Goal: Find specific page/section: Find specific page/section

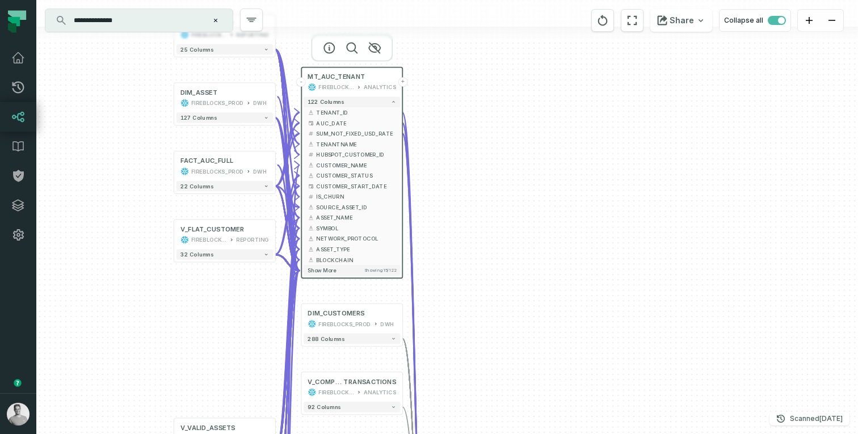
click at [116, 19] on input "**********" at bounding box center [138, 20] width 142 height 18
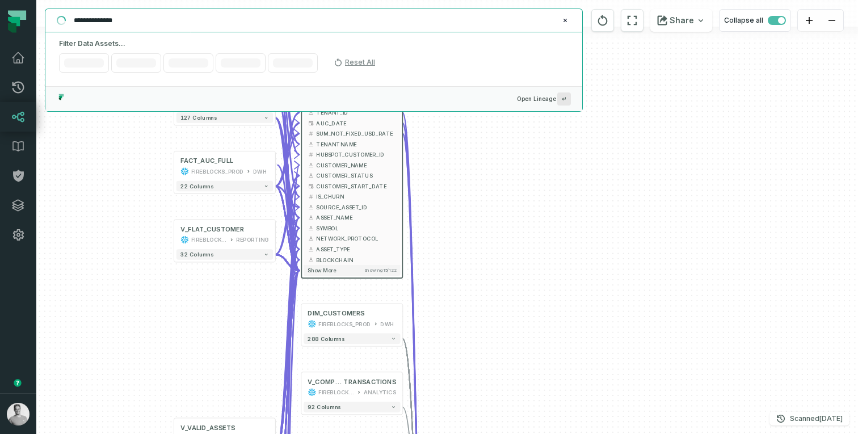
click at [116, 19] on input "**********" at bounding box center [312, 20] width 491 height 18
paste input "**********"
type input "**********"
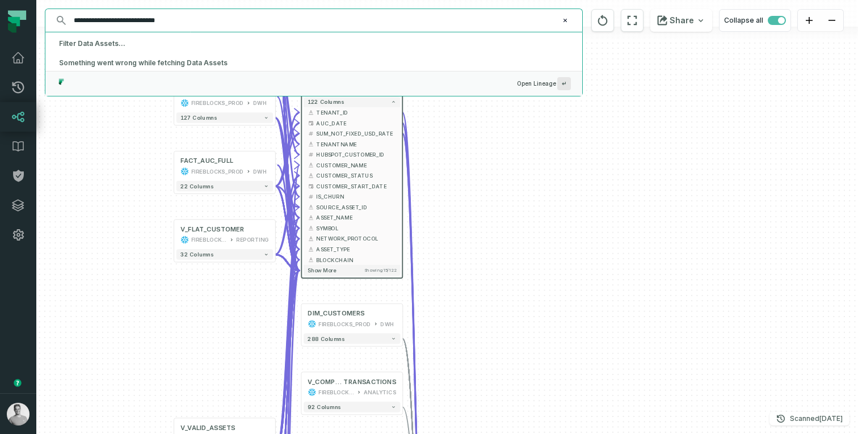
click at [176, 24] on input "**********" at bounding box center [312, 20] width 491 height 18
click at [193, 22] on input "**********" at bounding box center [312, 20] width 491 height 18
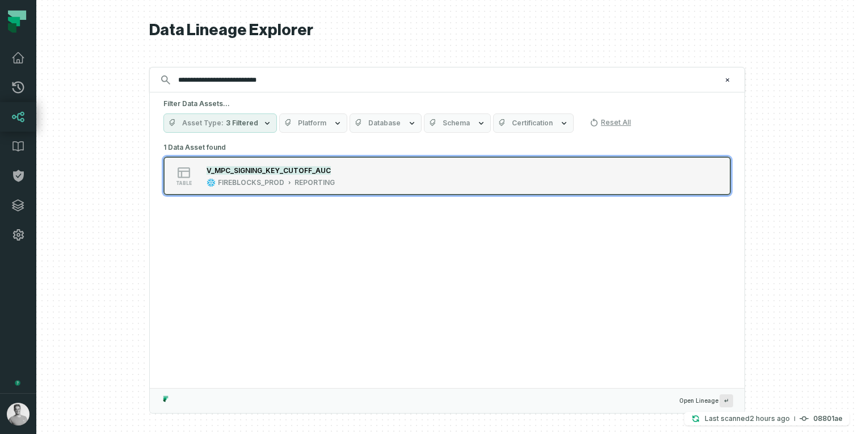
type input "**********"
click at [231, 173] on mark "V_MPC_SIGNING_KEY_CUTOFF_AUC" at bounding box center [269, 170] width 124 height 9
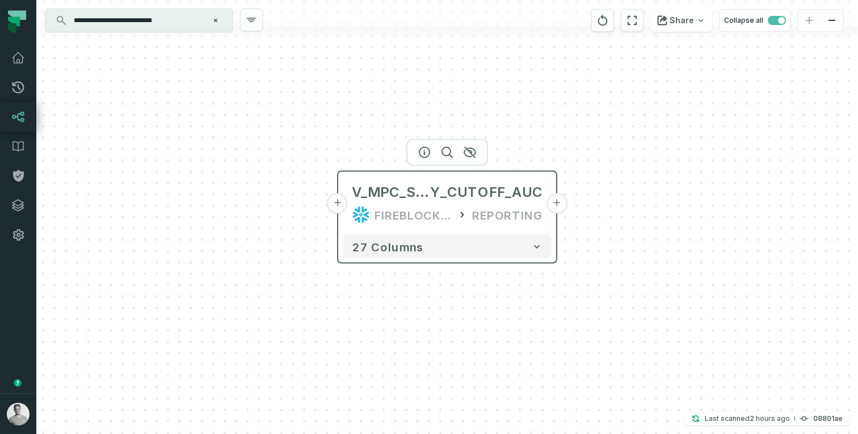
click at [342, 204] on button "+" at bounding box center [337, 203] width 20 height 20
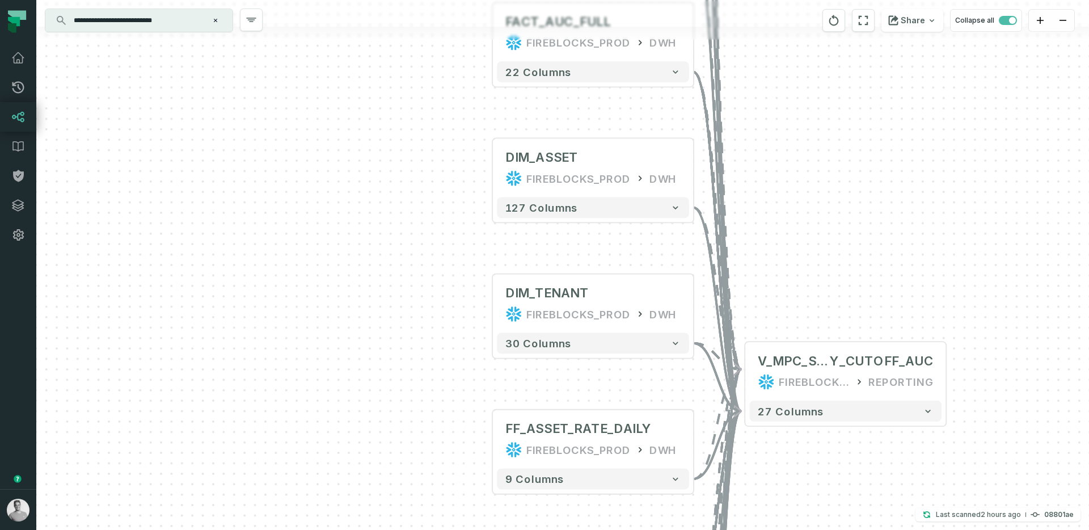
drag, startPoint x: 343, startPoint y: 256, endPoint x: 39, endPoint y: 393, distance: 333.7
click at [39, 393] on div "+ MPC_SIGNING_KEY_ENTITY ODS_PROD_FBS_PRODUCT MYSQL_KMS_SERVICE + 21 columns + …" at bounding box center [562, 265] width 1053 height 530
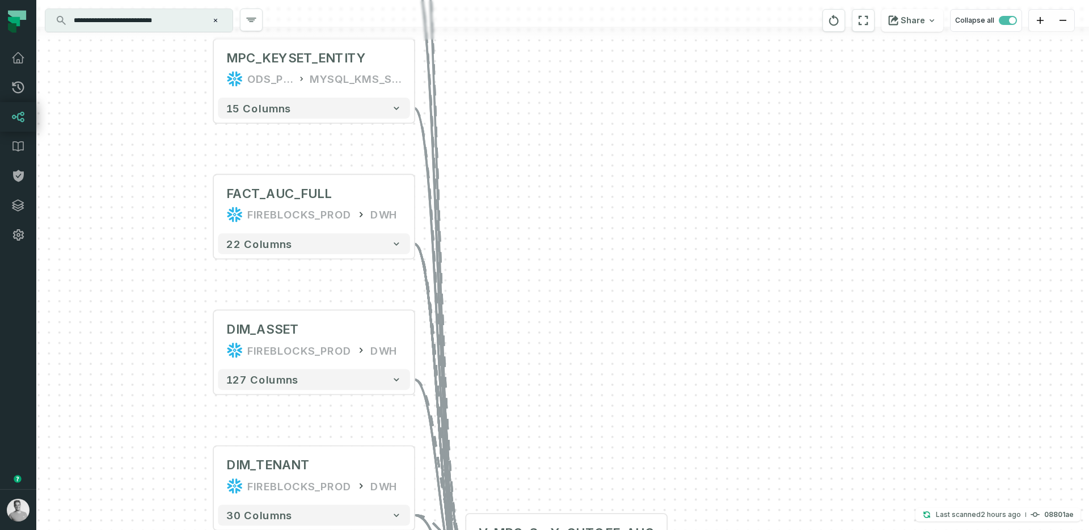
drag, startPoint x: 270, startPoint y: 245, endPoint x: 68, endPoint y: 386, distance: 246.1
click at [68, 386] on div "+ MPC_SIGNING_KEY_ENTITY ODS_PROD_FBS_PRODUCT MYSQL_KMS_SERVICE + 21 columns + …" at bounding box center [562, 265] width 1053 height 530
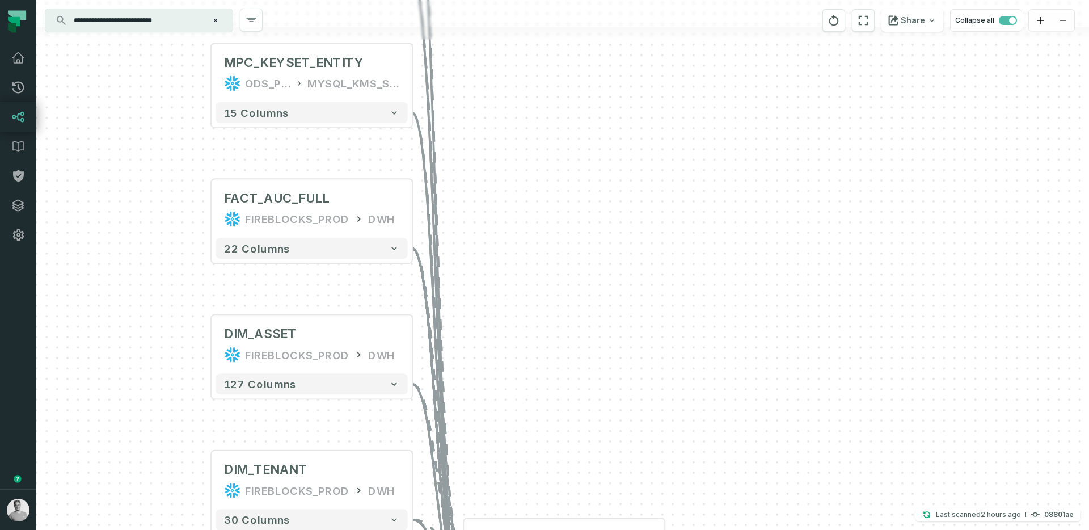
drag, startPoint x: 152, startPoint y: 250, endPoint x: 104, endPoint y: 397, distance: 155.0
click at [104, 397] on div "+ MPC_SIGNING_KEY_ENTITY ODS_PROD_FBS_PRODUCT MYSQL_KMS_SERVICE + 21 columns + …" at bounding box center [562, 265] width 1053 height 530
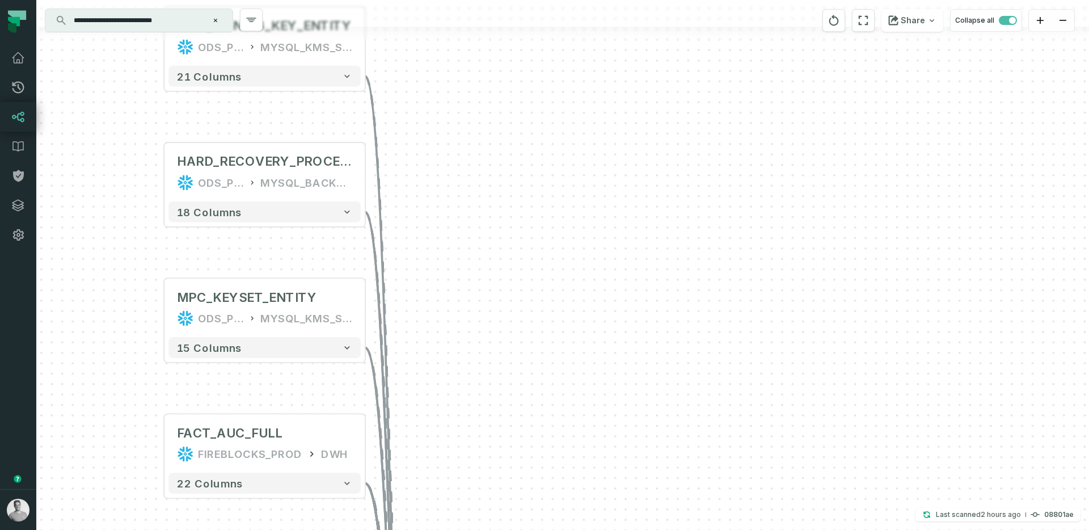
drag, startPoint x: 119, startPoint y: 252, endPoint x: 119, endPoint y: 402, distance: 149.8
click at [119, 402] on div "+ MPC_SIGNING_KEY_ENTITY ODS_PROD_FBS_PRODUCT MYSQL_KMS_SERVICE + 21 columns + …" at bounding box center [562, 265] width 1053 height 530
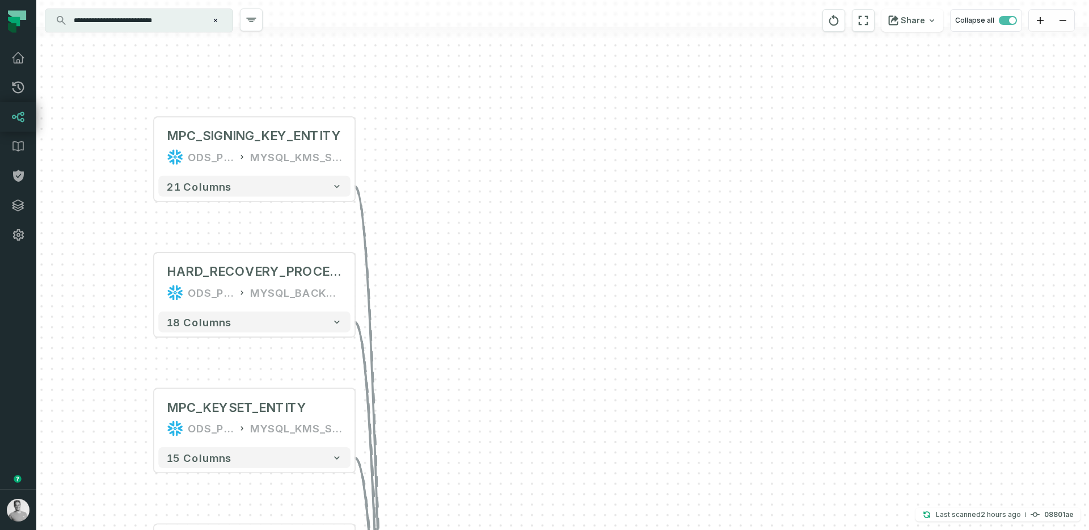
drag, startPoint x: 439, startPoint y: 226, endPoint x: 429, endPoint y: 277, distance: 52.6
click at [429, 277] on div "+ MPC_SIGNING_KEY_ENTITY ODS_PROD_FBS_PRODUCT MYSQL_KMS_SERVICE + 21 columns + …" at bounding box center [562, 265] width 1053 height 530
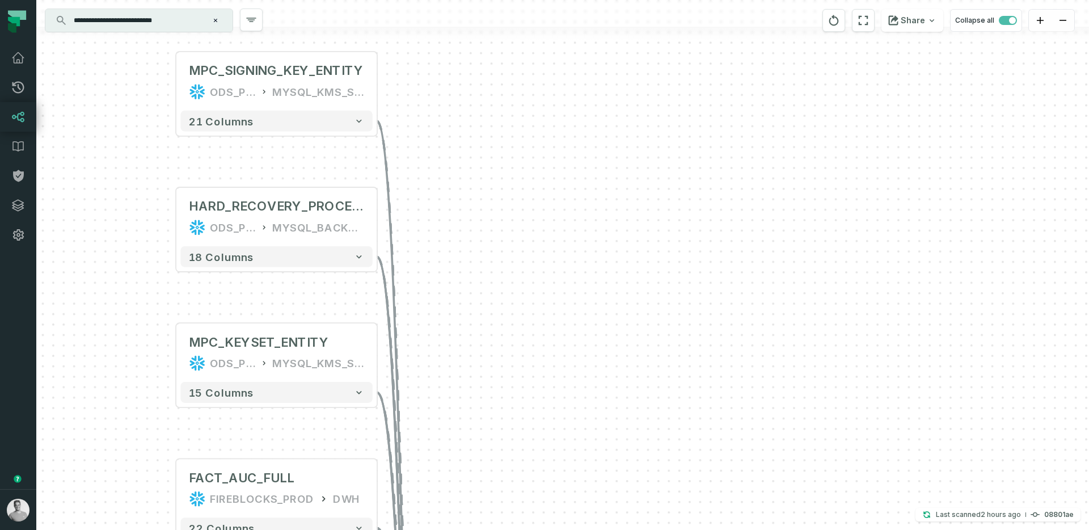
drag, startPoint x: 429, startPoint y: 277, endPoint x: 451, endPoint y: 212, distance: 68.9
click at [451, 212] on div "+ MPC_SIGNING_KEY_ENTITY ODS_PROD_FBS_PRODUCT MYSQL_KMS_SERVICE + 21 columns + …" at bounding box center [562, 265] width 1053 height 530
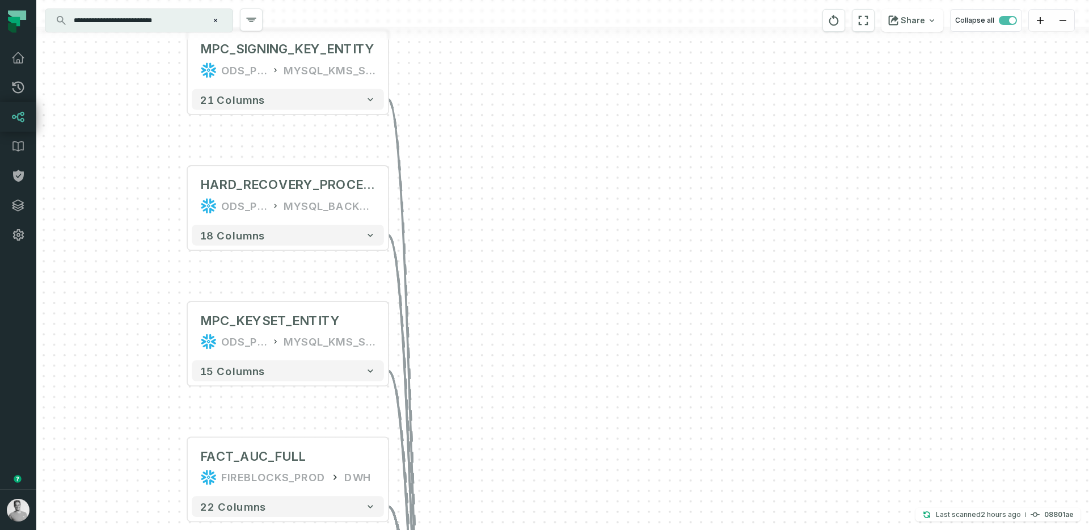
drag, startPoint x: 457, startPoint y: 280, endPoint x: 493, endPoint y: 212, distance: 76.4
click at [493, 212] on div "+ MPC_SIGNING_KEY_ENTITY ODS_PROD_FBS_PRODUCT MYSQL_KMS_SERVICE + 21 columns + …" at bounding box center [562, 265] width 1053 height 530
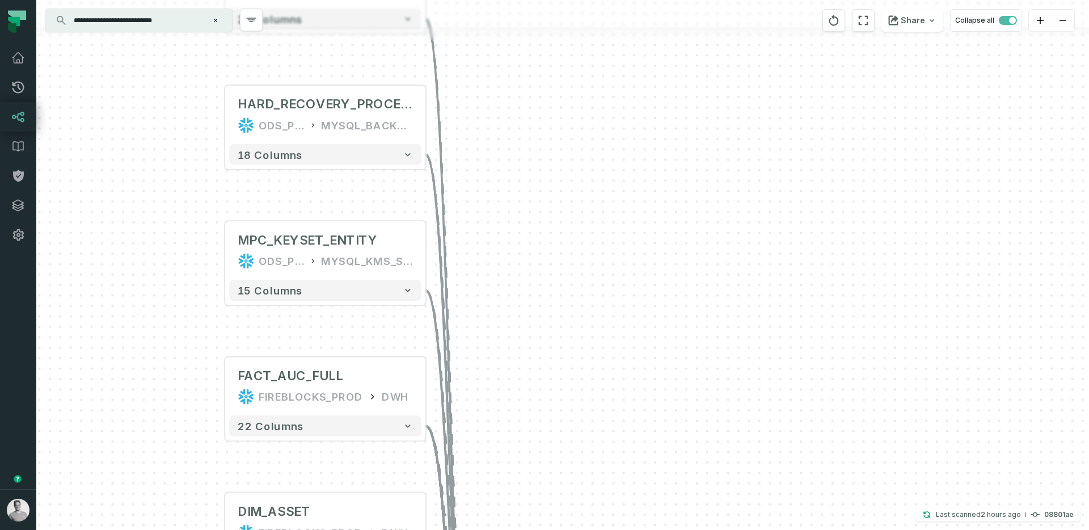
drag, startPoint x: 489, startPoint y: 295, endPoint x: 502, endPoint y: 260, distance: 37.0
click at [502, 260] on div "+ MPC_SIGNING_KEY_ENTITY ODS_PROD_FBS_PRODUCT MYSQL_KMS_SERVICE + 21 columns + …" at bounding box center [562, 265] width 1053 height 530
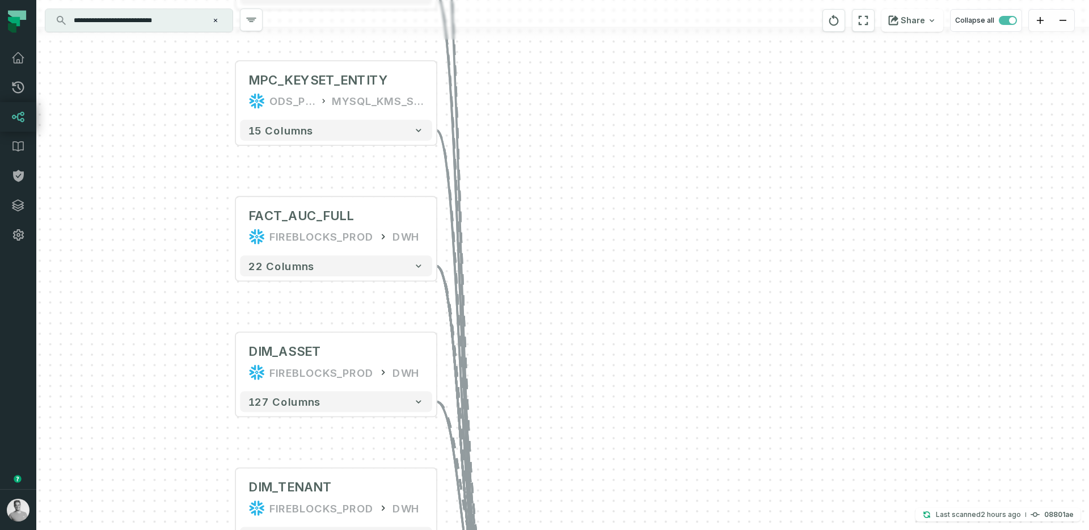
drag, startPoint x: 524, startPoint y: 251, endPoint x: 535, endPoint y: 91, distance: 160.4
click at [535, 91] on div "+ MPC_SIGNING_KEY_ENTITY ODS_PROD_FBS_PRODUCT MYSQL_KMS_SERVICE + 21 columns + …" at bounding box center [562, 265] width 1053 height 530
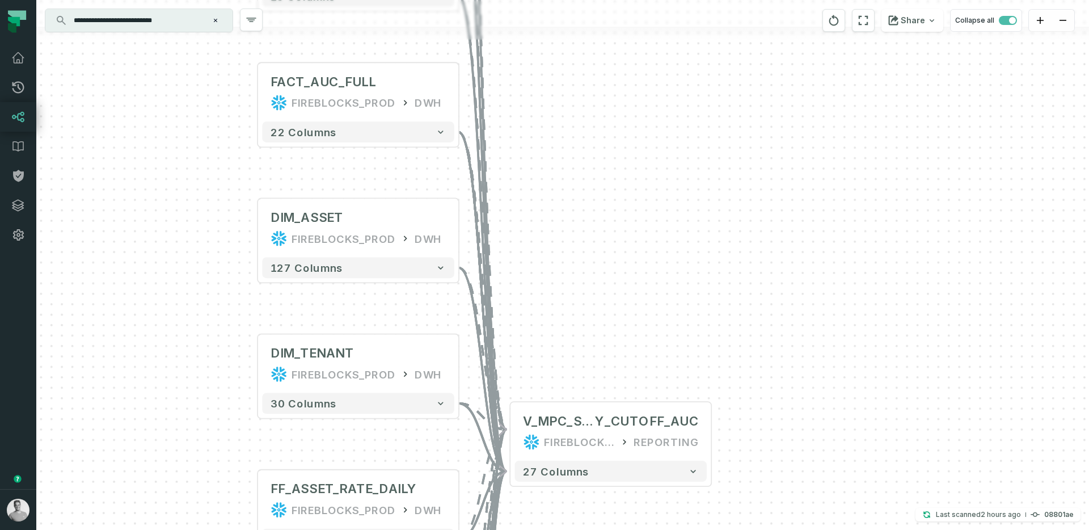
drag, startPoint x: 545, startPoint y: 315, endPoint x: 567, endPoint y: 181, distance: 135.7
click at [567, 181] on div "+ MPC_SIGNING_KEY_ENTITY ODS_PROD_FBS_PRODUCT MYSQL_KMS_SERVICE + 21 columns + …" at bounding box center [562, 265] width 1053 height 530
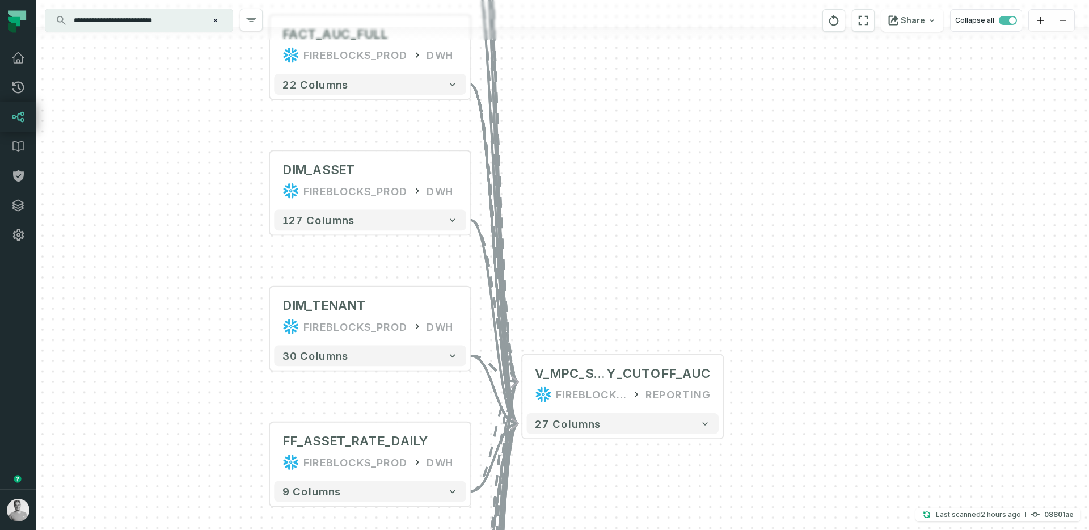
drag, startPoint x: 583, startPoint y: 308, endPoint x: 616, endPoint y: 136, distance: 175.7
click at [617, 136] on div "+ MPC_SIGNING_KEY_ENTITY ODS_PROD_FBS_PRODUCT MYSQL_KMS_SERVICE + 21 columns + …" at bounding box center [562, 265] width 1053 height 530
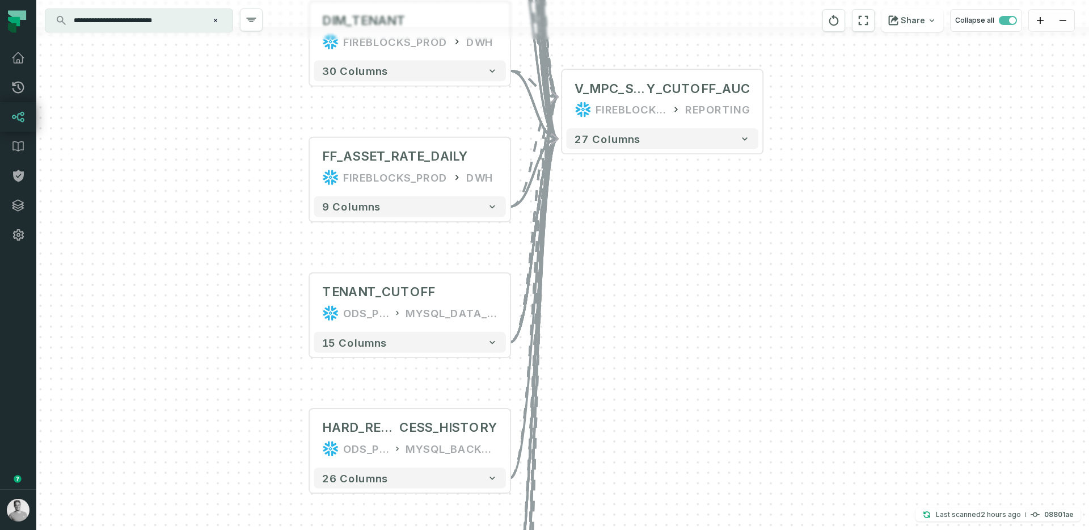
drag, startPoint x: 628, startPoint y: 407, endPoint x: 647, endPoint y: 213, distance: 195.0
click at [647, 213] on div "+ MPC_SIGNING_KEY_ENTITY ODS_PROD_FBS_PRODUCT MYSQL_KMS_SERVICE + 21 columns + …" at bounding box center [562, 265] width 1053 height 530
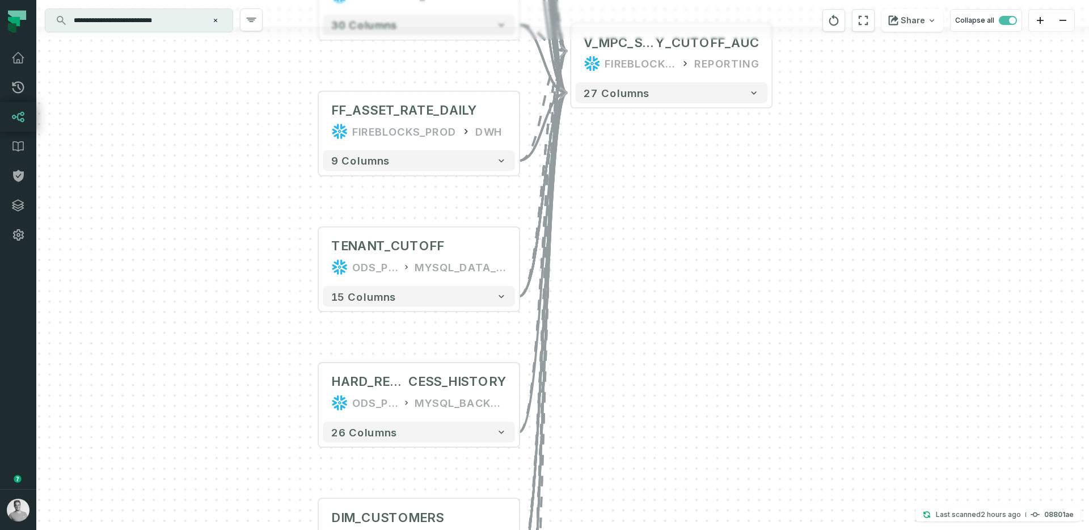
drag, startPoint x: 645, startPoint y: 316, endPoint x: 709, endPoint y: 180, distance: 150.5
click at [709, 180] on div "+ MPC_SIGNING_KEY_ENTITY ODS_PROD_FBS_PRODUCT MYSQL_KMS_SERVICE + 21 columns + …" at bounding box center [562, 265] width 1053 height 530
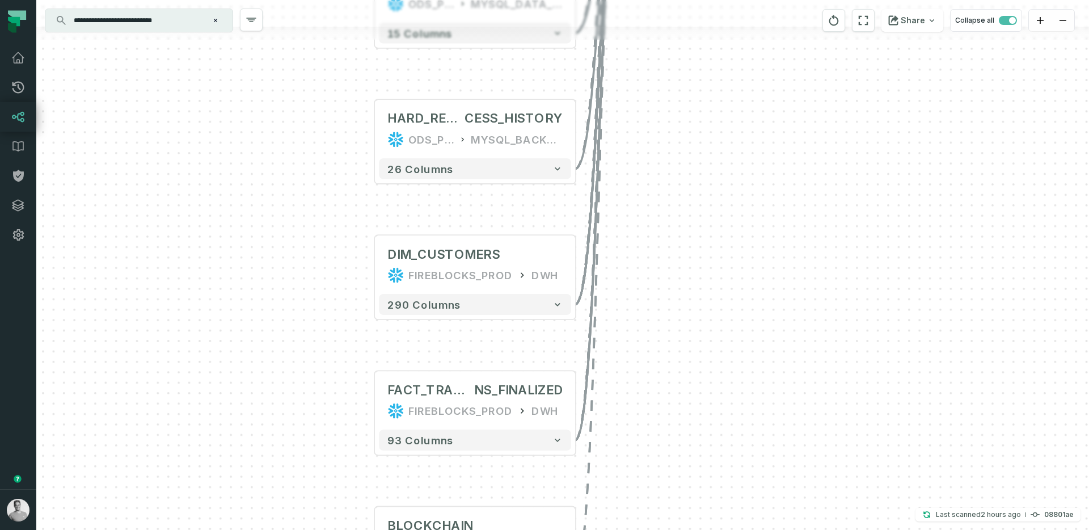
drag, startPoint x: 680, startPoint y: 276, endPoint x: 674, endPoint y: 96, distance: 180.6
click at [674, 96] on div "+ MPC_SIGNING_KEY_ENTITY ODS_PROD_FBS_PRODUCT MYSQL_KMS_SERVICE + 21 columns + …" at bounding box center [562, 265] width 1053 height 530
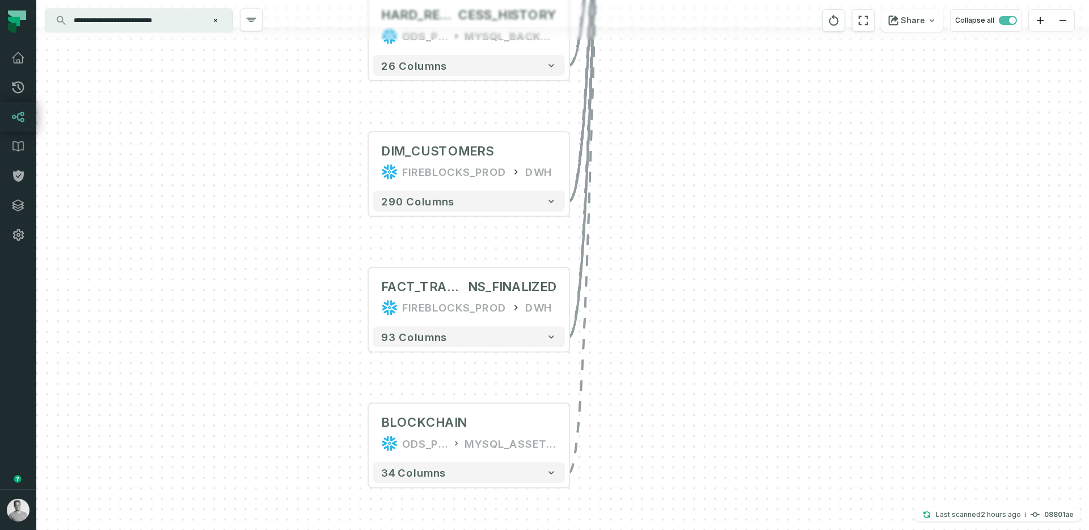
drag, startPoint x: 666, startPoint y: 285, endPoint x: 671, endPoint y: 149, distance: 136.3
click at [671, 149] on div "+ MPC_SIGNING_KEY_ENTITY ODS_PROD_FBS_PRODUCT MYSQL_KMS_SERVICE + 21 columns + …" at bounding box center [562, 265] width 1053 height 530
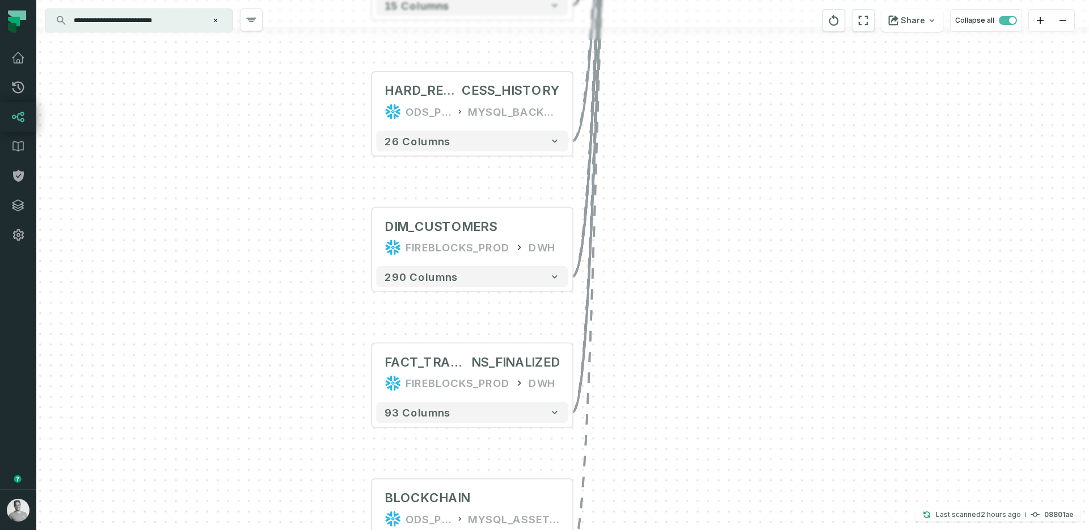
drag, startPoint x: 645, startPoint y: 318, endPoint x: 637, endPoint y: 497, distance: 178.9
click at [637, 434] on div "+ MPC_SIGNING_KEY_ENTITY ODS_PROD_FBS_PRODUCT MYSQL_KMS_SERVICE + 21 columns + …" at bounding box center [562, 265] width 1053 height 530
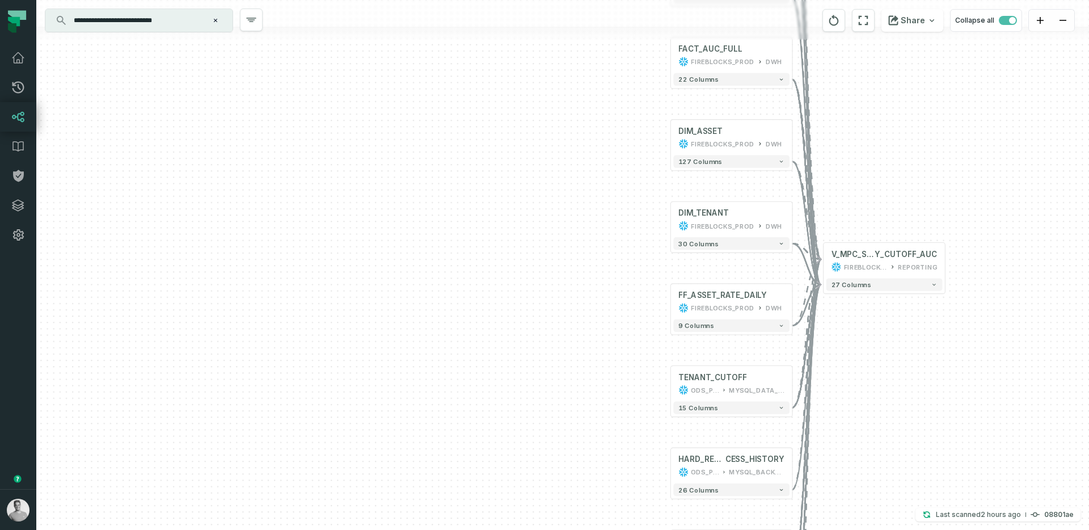
drag, startPoint x: 570, startPoint y: 225, endPoint x: 318, endPoint y: 375, distance: 292.8
click at [318, 375] on div "+ MPC_SIGNING_KEY_ENTITY ODS_PROD_FBS_PRODUCT MYSQL_KMS_SERVICE + 21 columns + …" at bounding box center [562, 265] width 1053 height 530
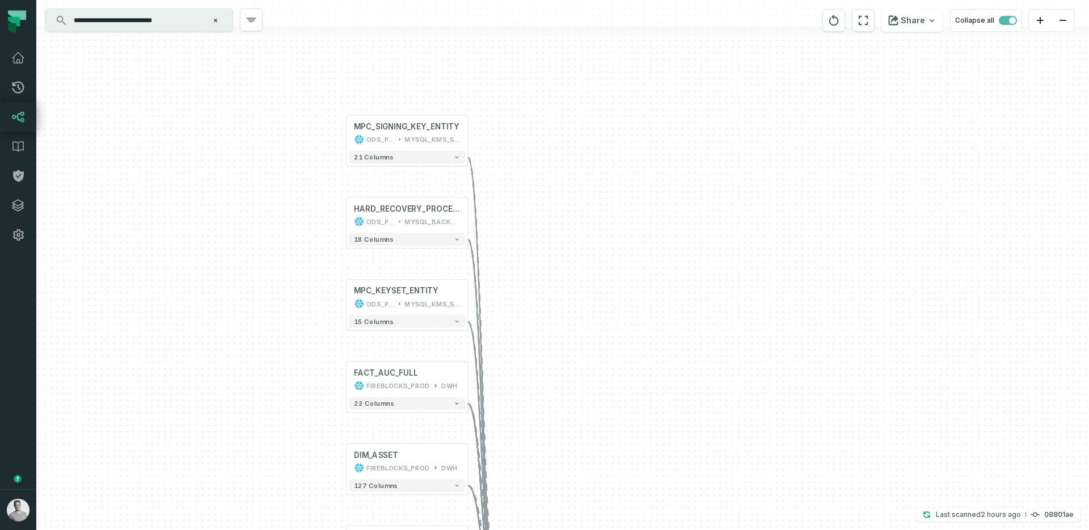
drag, startPoint x: 381, startPoint y: 271, endPoint x: 308, endPoint y: 446, distance: 189.3
click at [308, 434] on div "+ MPC_SIGNING_KEY_ENTITY ODS_PROD_FBS_PRODUCT MYSQL_KMS_SERVICE + 21 columns + …" at bounding box center [562, 265] width 1053 height 530
click at [417, 296] on div "MPC_KEYSET_ENTITY ODS_PROD_FBS_PRODUCT MYSQL_KMS_SERVICE" at bounding box center [407, 297] width 116 height 30
